Goal: Connect with others: Connect with other users

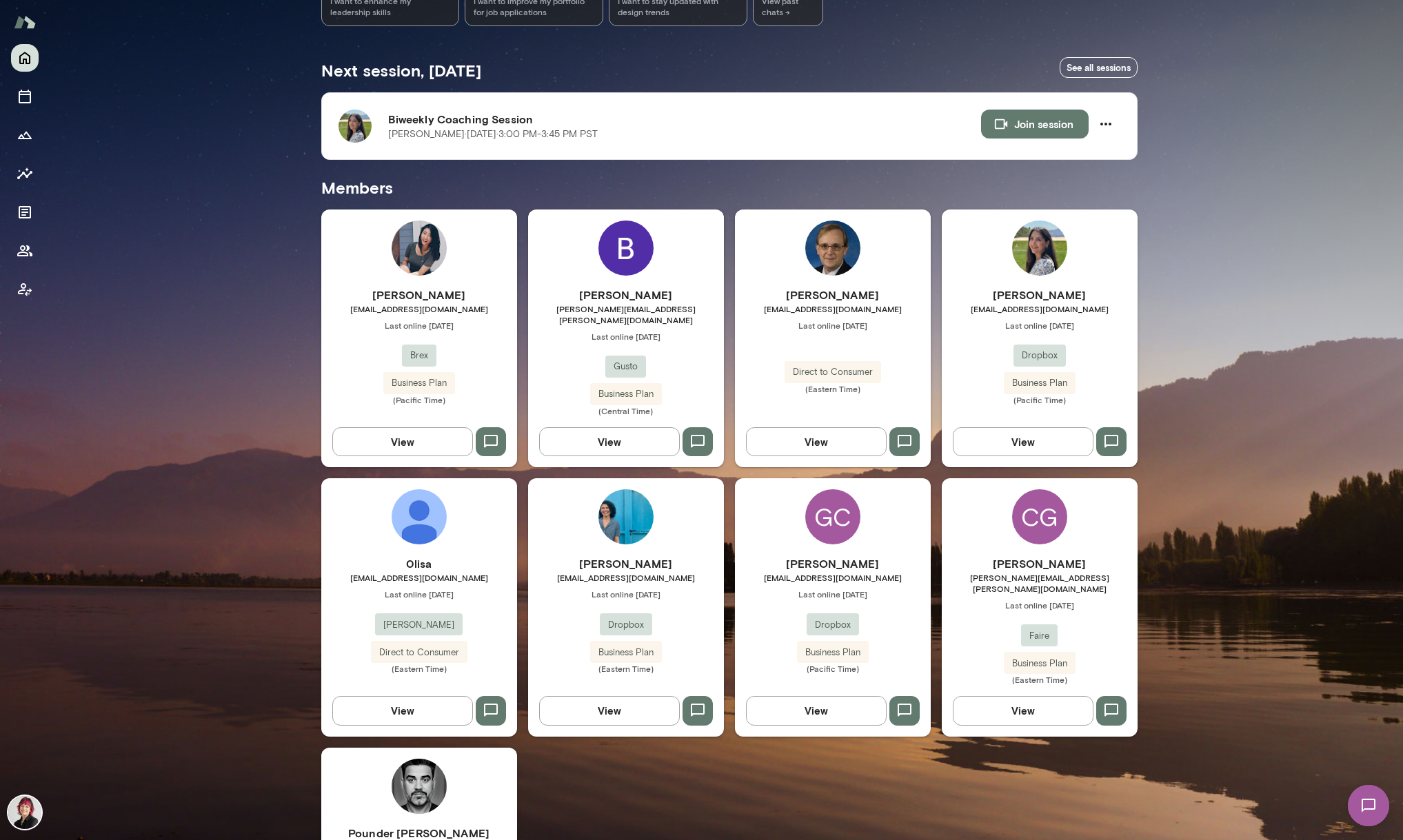
scroll to position [243, 0]
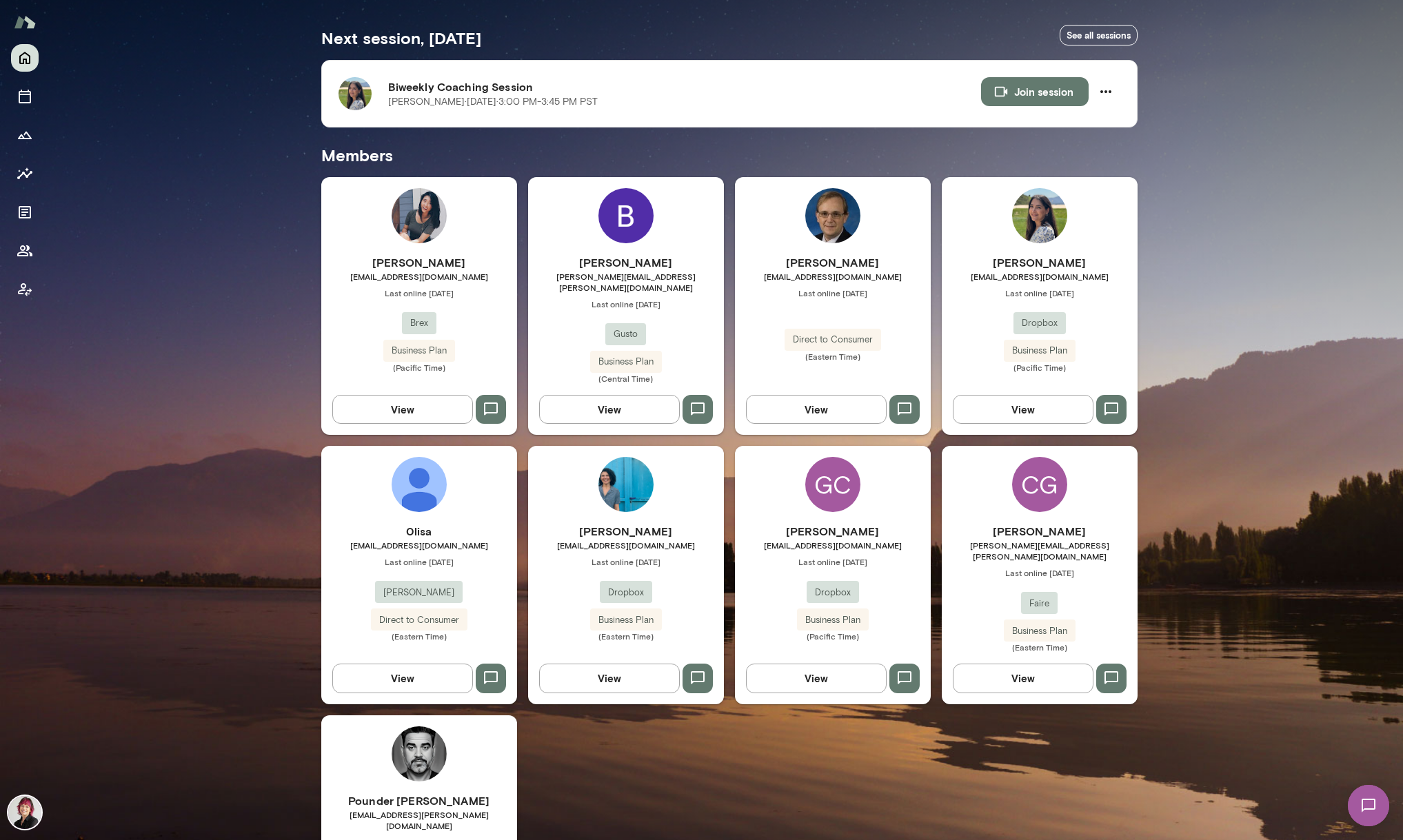
click at [1006, 258] on h6 "[PERSON_NAME]" at bounding box center [1039, 263] width 196 height 17
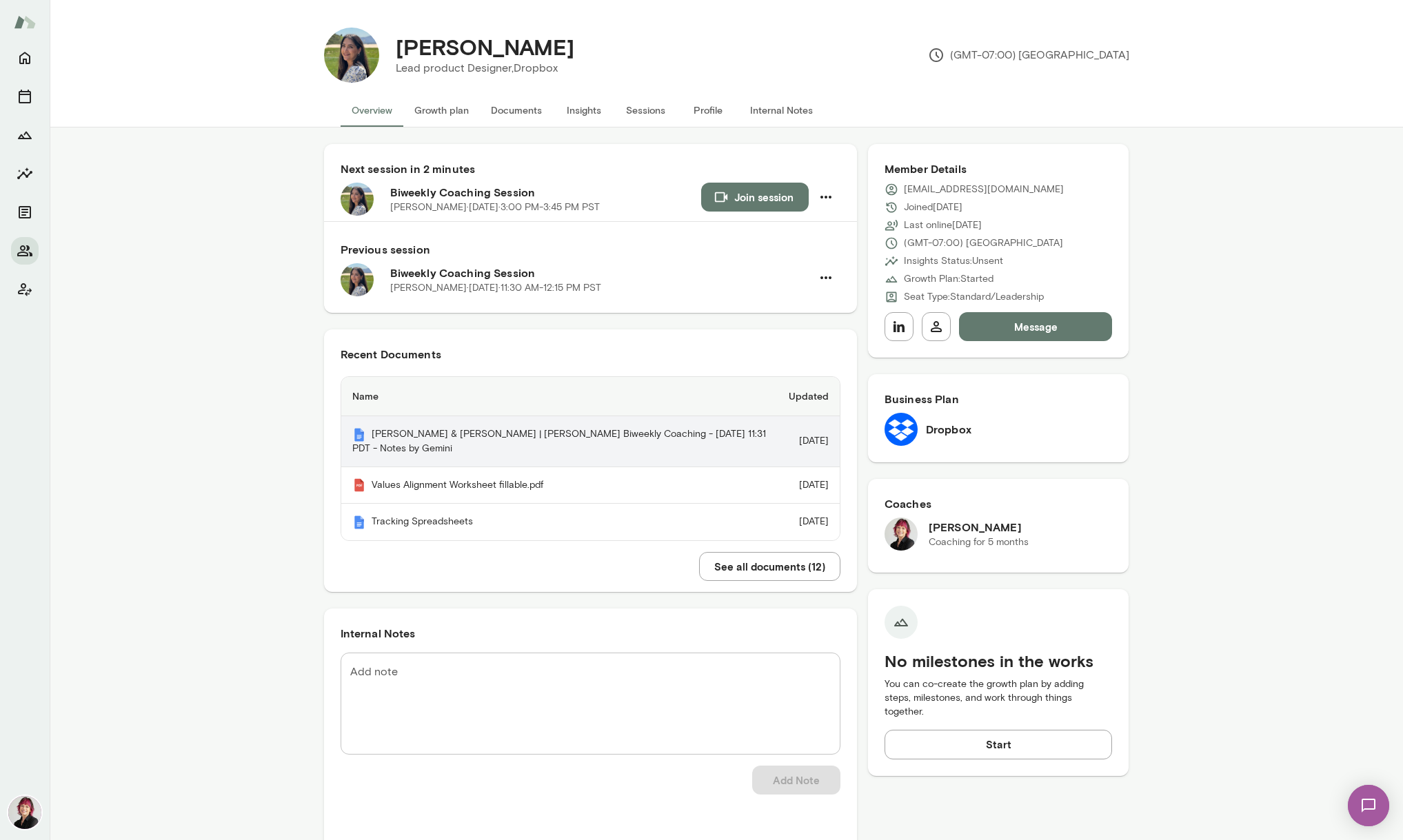
click at [528, 434] on th "[PERSON_NAME] & [PERSON_NAME] | [PERSON_NAME] Biweekly Coaching - [DATE] 11:31 …" at bounding box center [559, 441] width 437 height 51
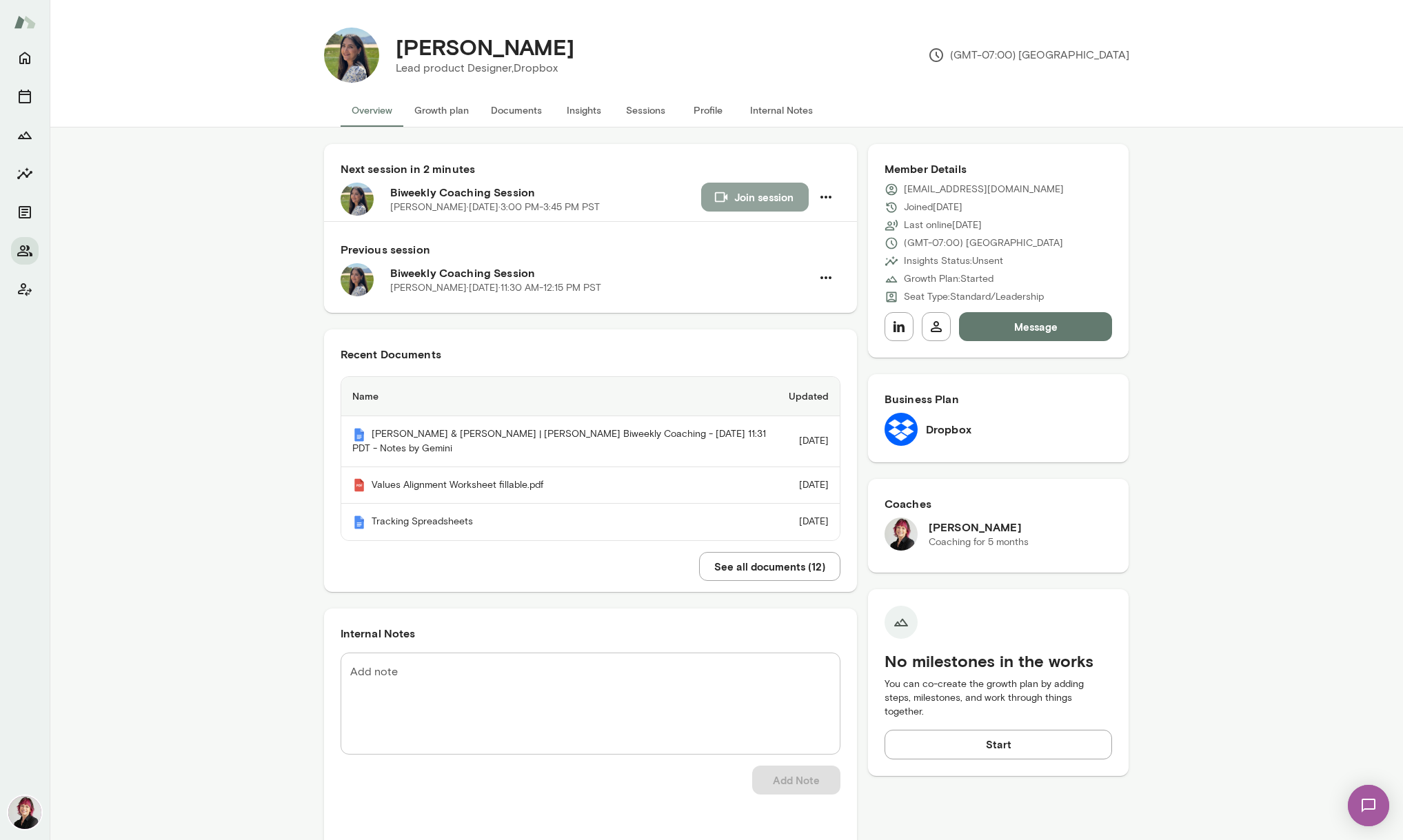
click at [756, 195] on button "Join session" at bounding box center [755, 197] width 107 height 29
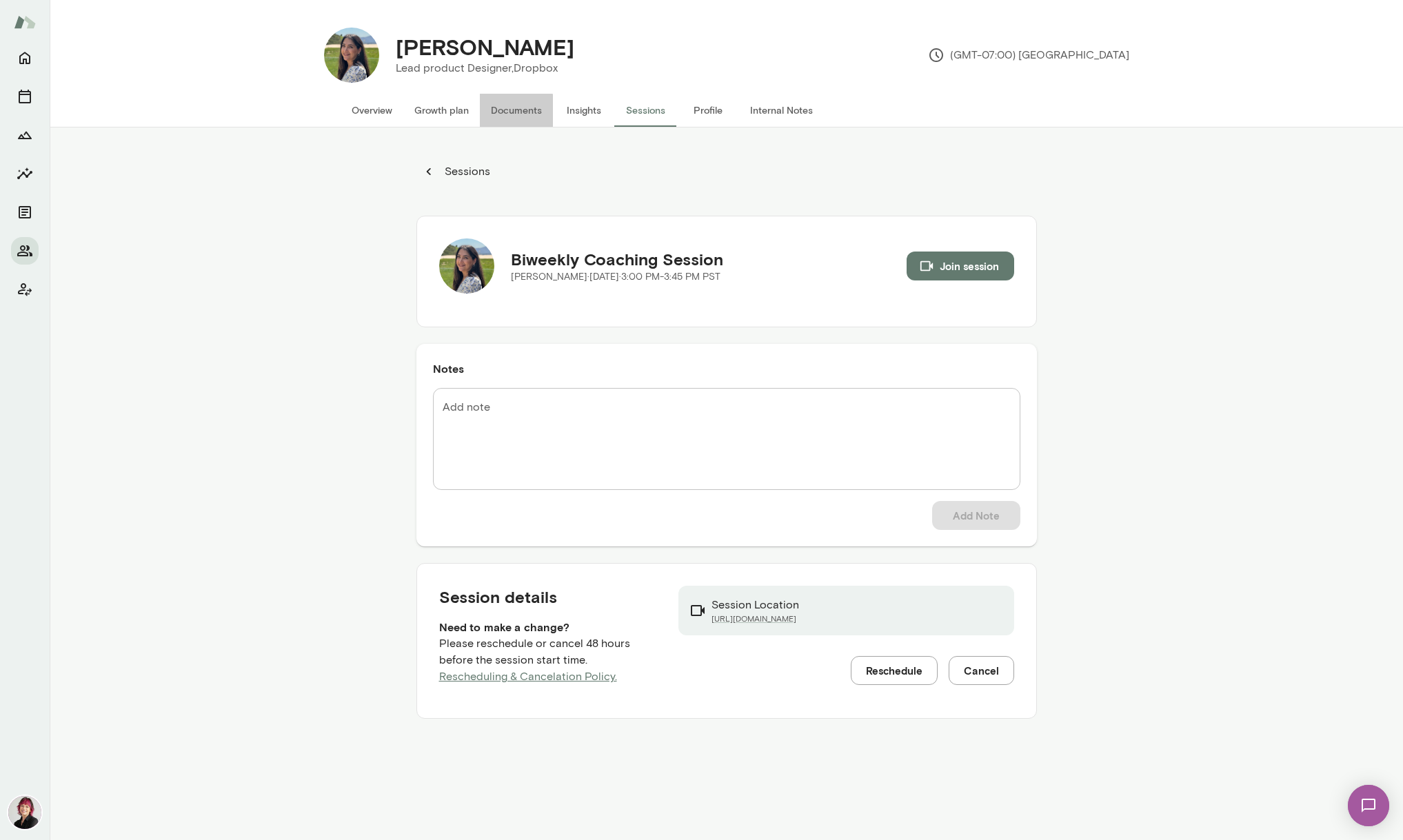
click at [504, 112] on button "Documents" at bounding box center [516, 110] width 73 height 33
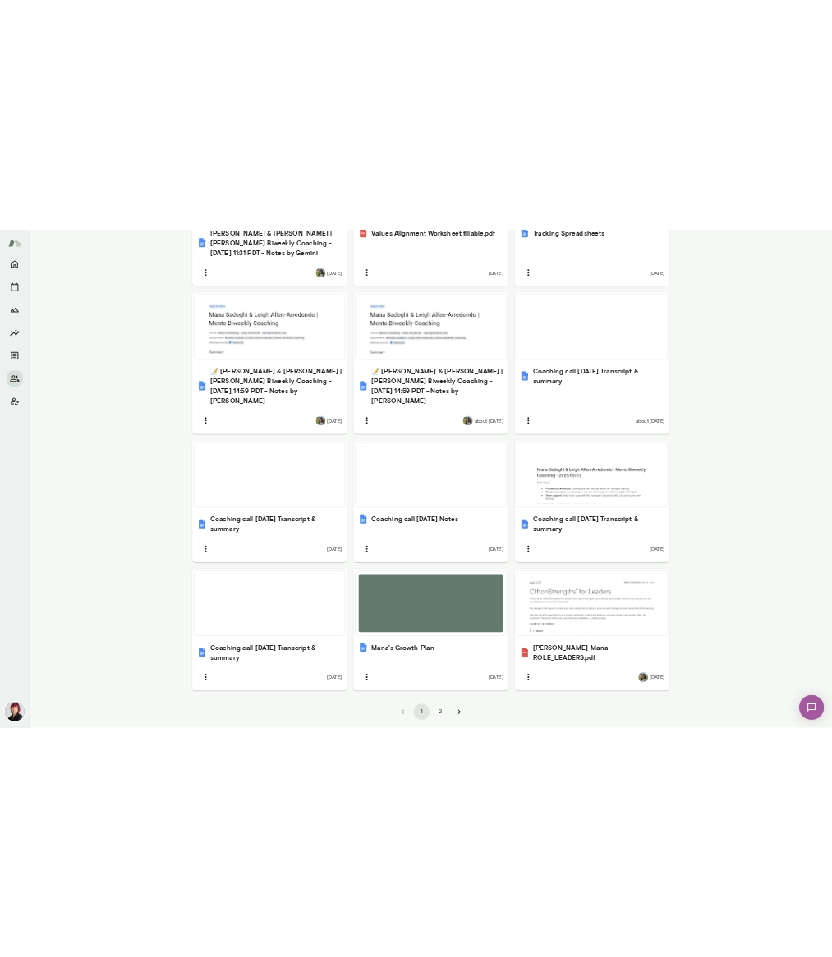
scroll to position [815, 0]
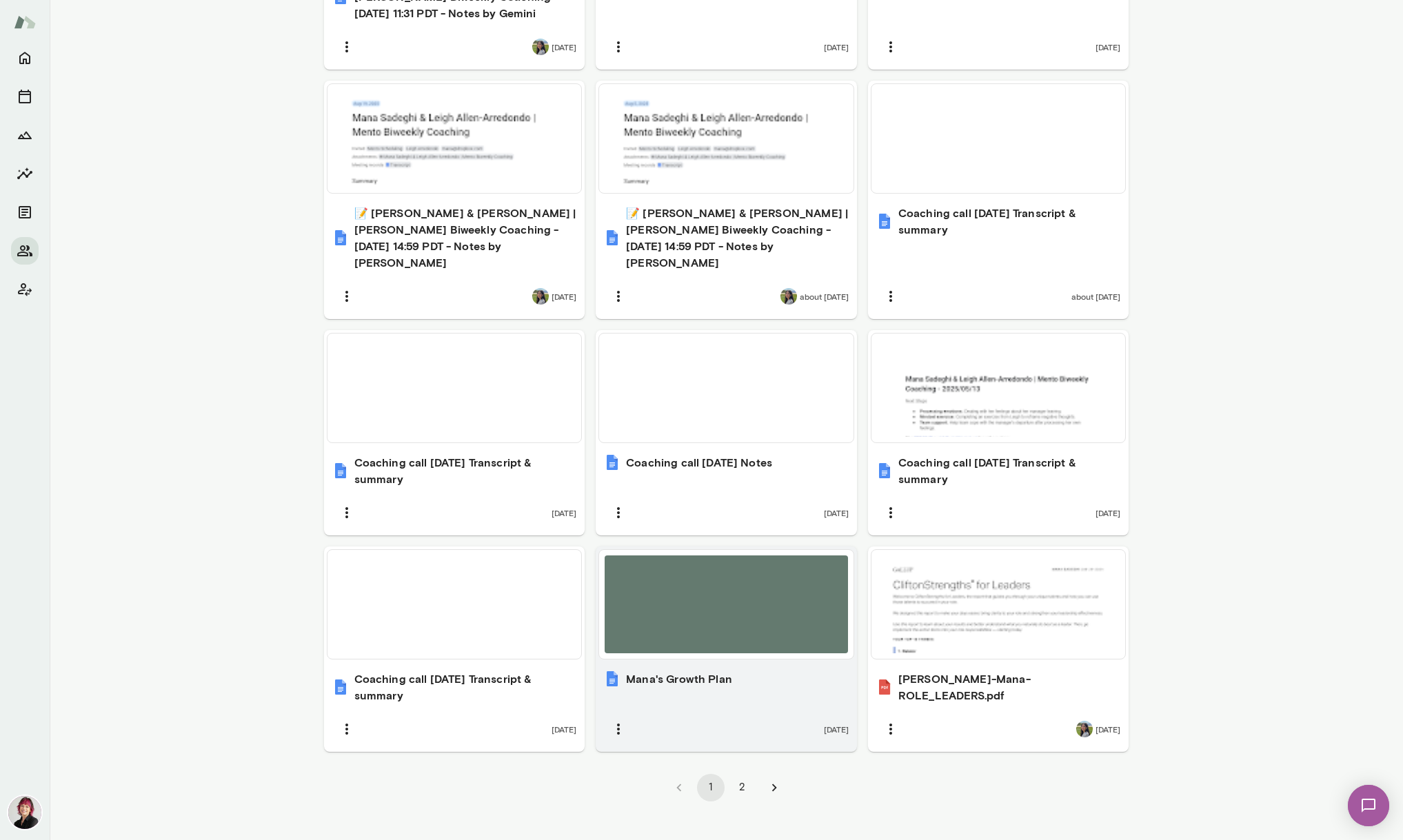
click at [775, 592] on div at bounding box center [726, 604] width 243 height 98
